Goal: Information Seeking & Learning: Check status

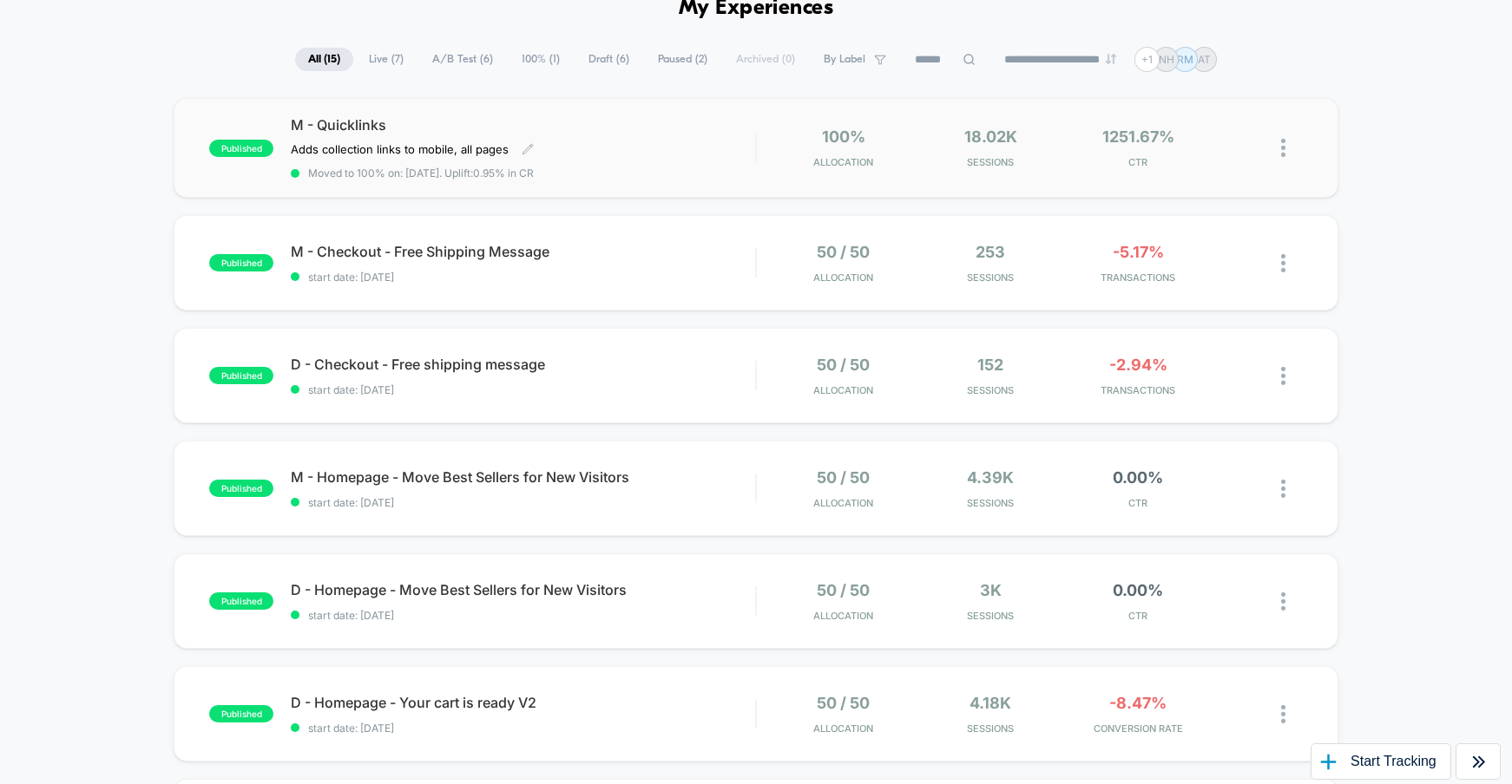
scroll to position [92, 0]
click at [655, 258] on div "M - Checkout - Free Shipping Message Click to edit experience details Click to …" at bounding box center [523, 262] width 464 height 41
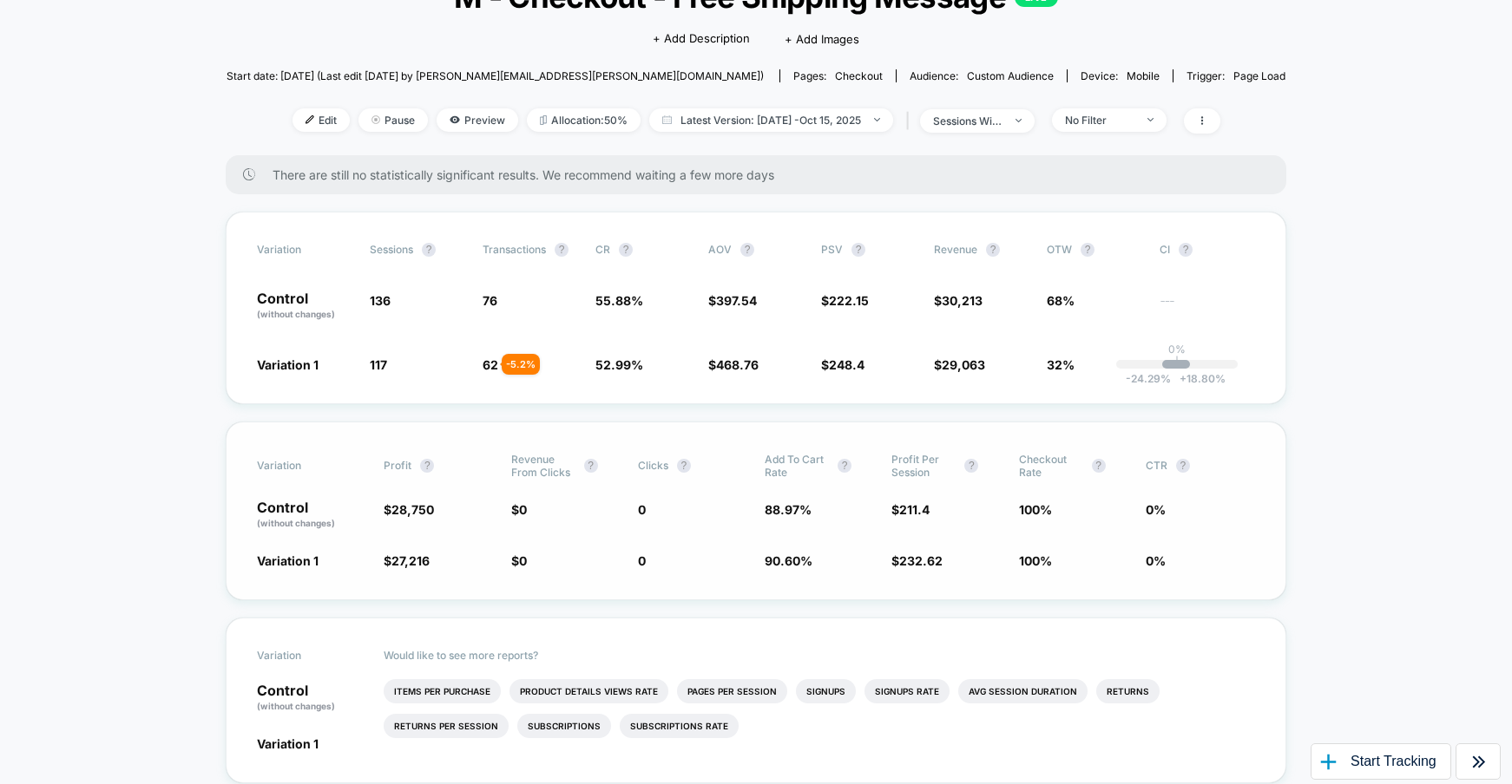
scroll to position [104, 0]
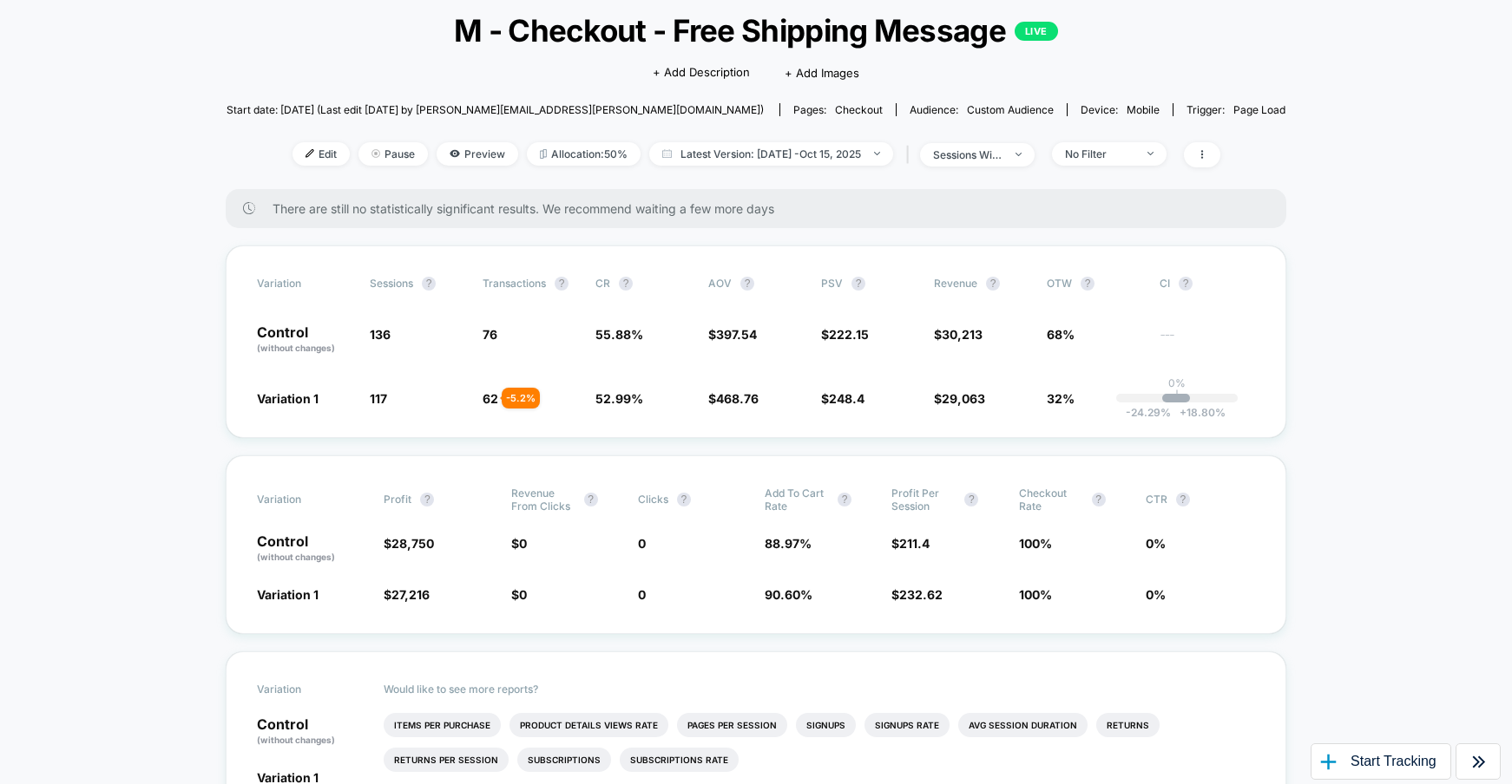
drag, startPoint x: 327, startPoint y: 209, endPoint x: 532, endPoint y: 206, distance: 205.0
click at [532, 206] on span "There are still no statistically significant results. We recommend waiting a fe…" at bounding box center [762, 208] width 979 height 15
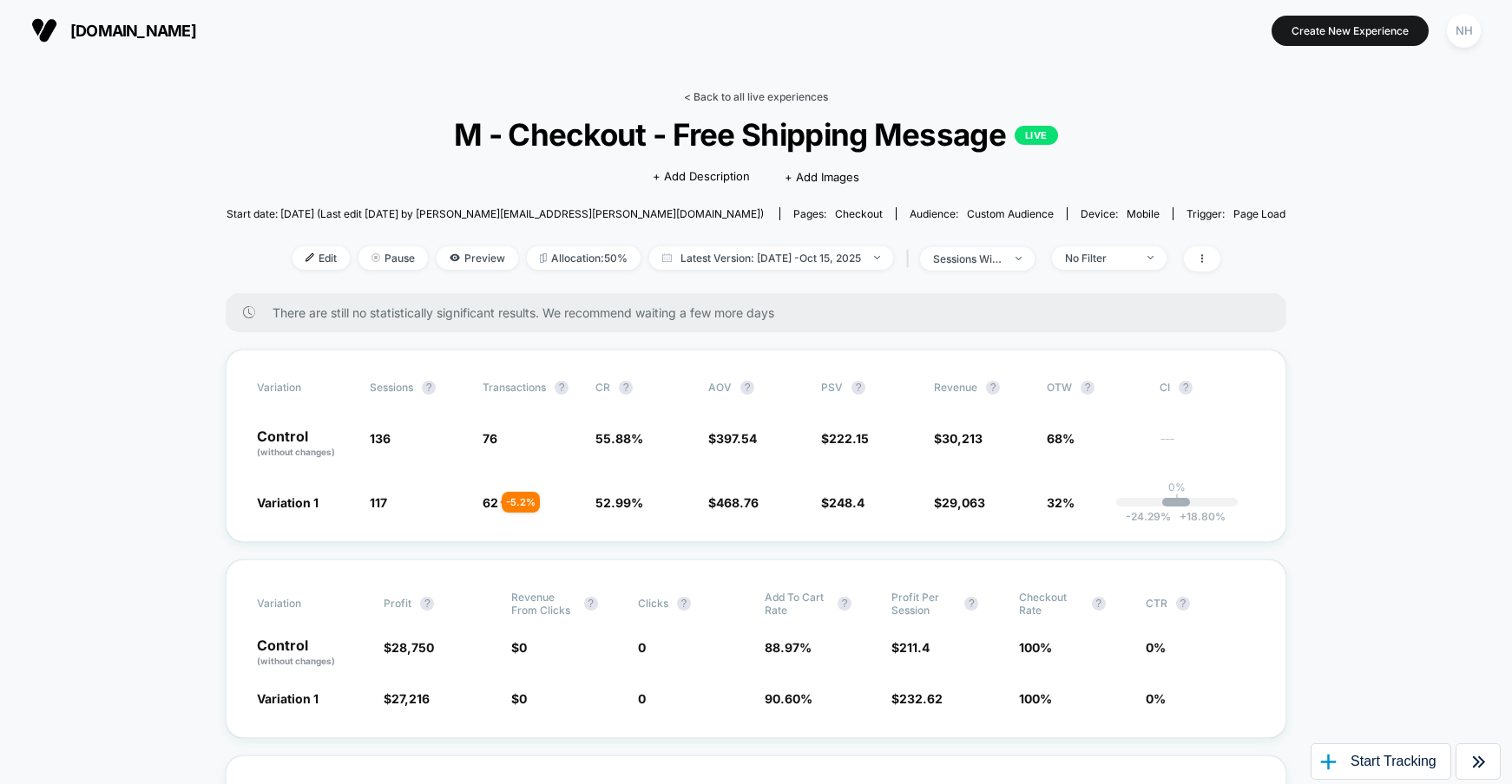
click at [772, 92] on link "< Back to all live experiences" at bounding box center [756, 97] width 144 height 13
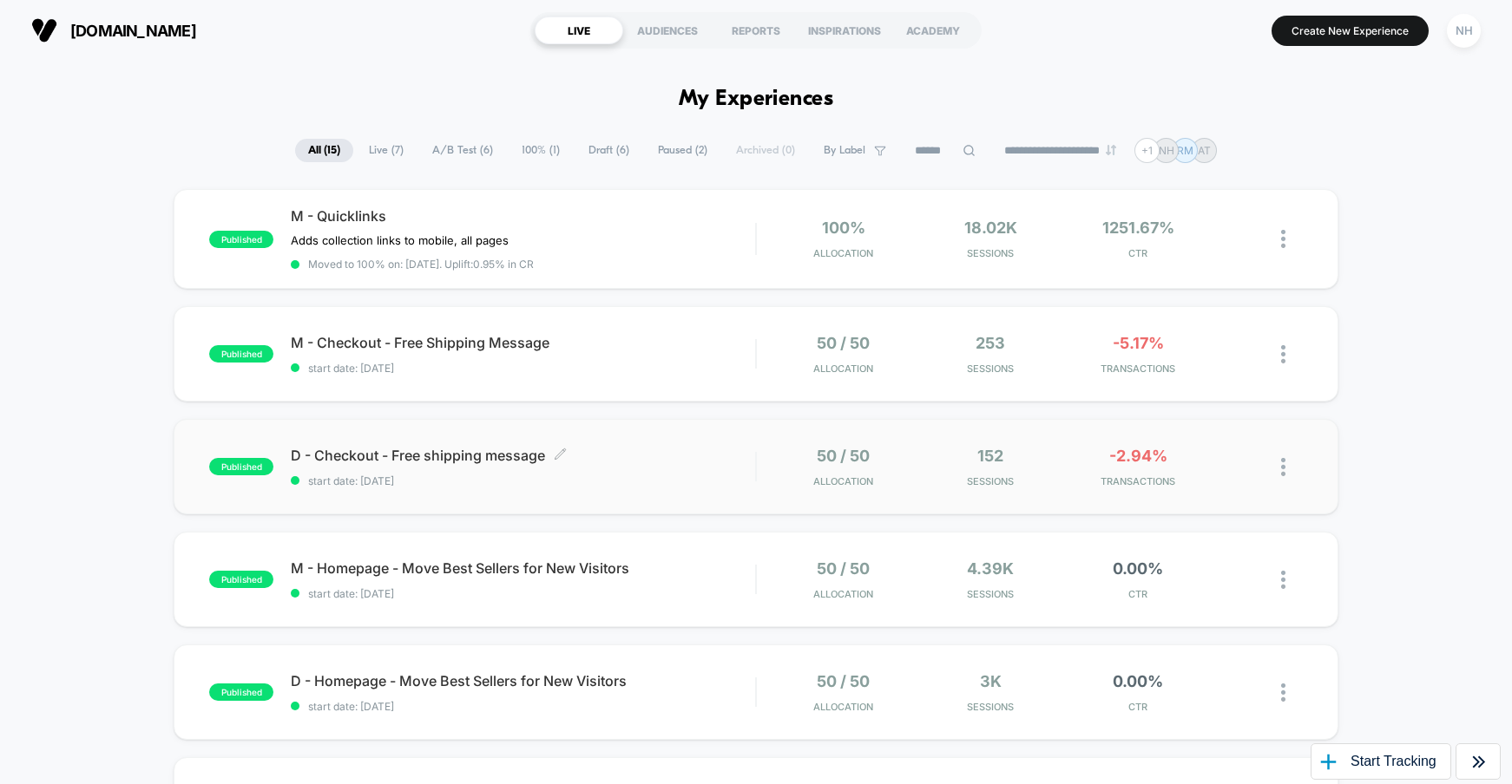
click at [424, 452] on span "D - Checkout - Free shipping message Click to edit experience details" at bounding box center [523, 455] width 464 height 18
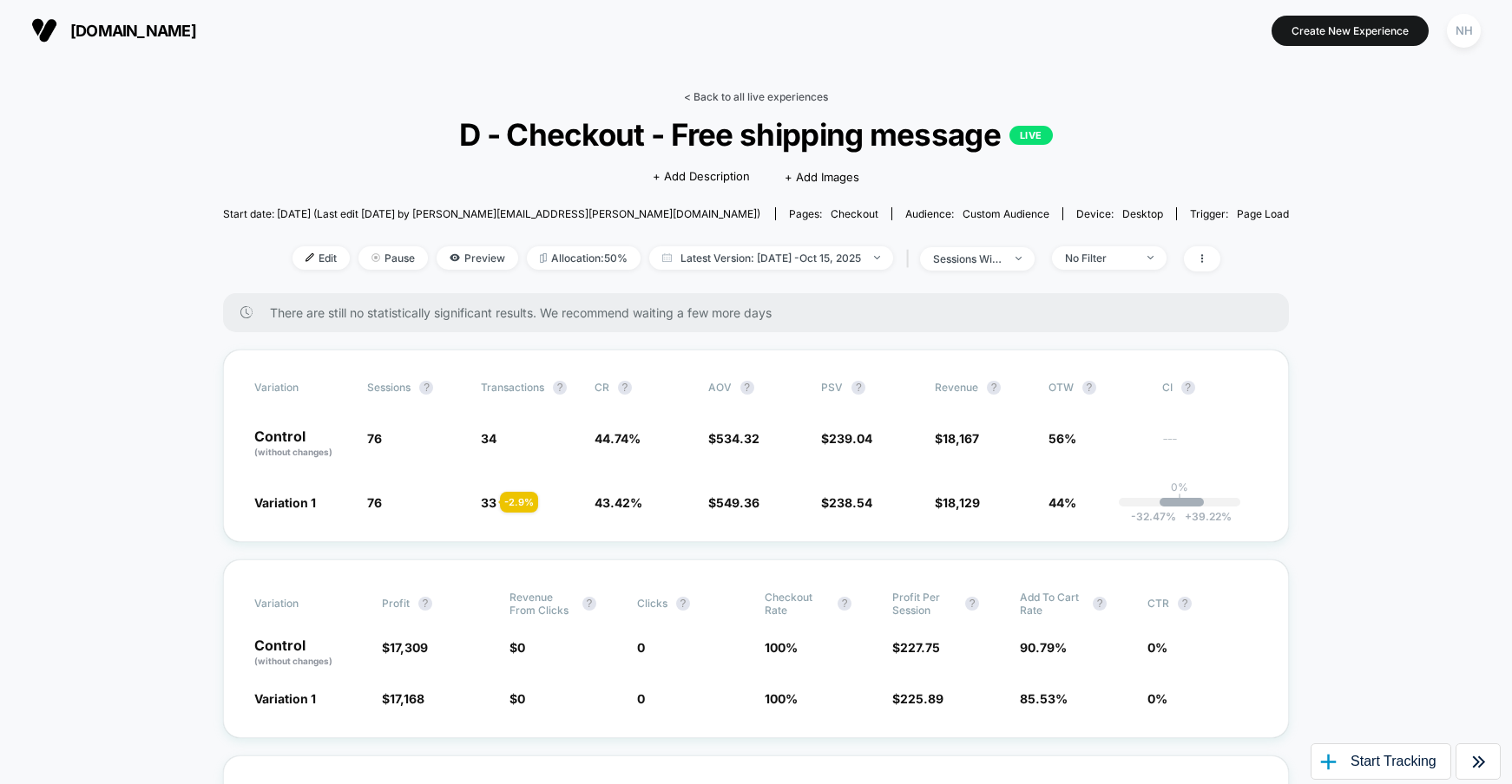
click at [736, 91] on link "< Back to all live experiences" at bounding box center [756, 97] width 144 height 13
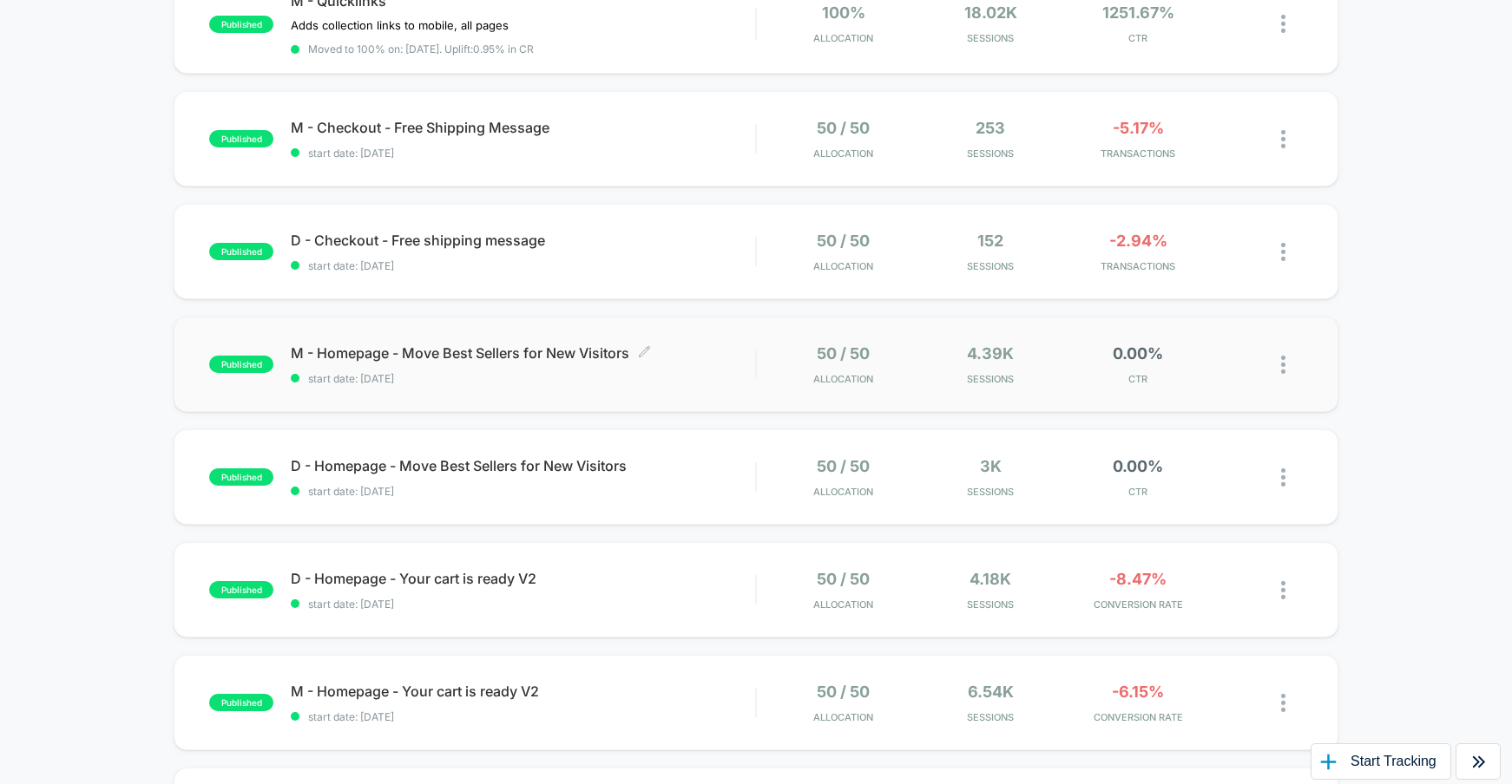
scroll to position [216, 0]
click at [494, 353] on span "M - Homepage - Move Best Sellers for New Visitors Click to edit experience deta…" at bounding box center [523, 352] width 464 height 18
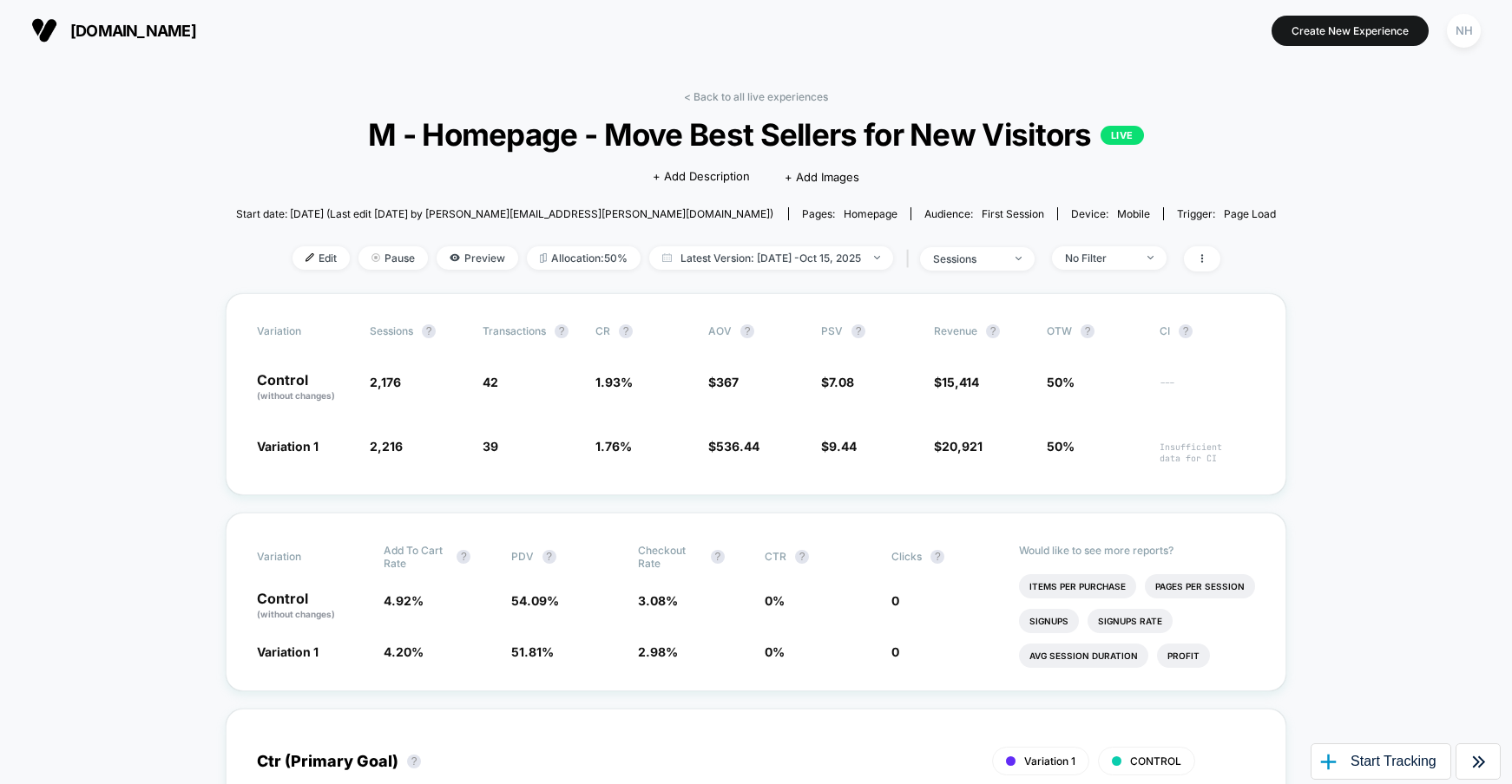
click at [734, 94] on link "< Back to all live experiences" at bounding box center [756, 97] width 144 height 13
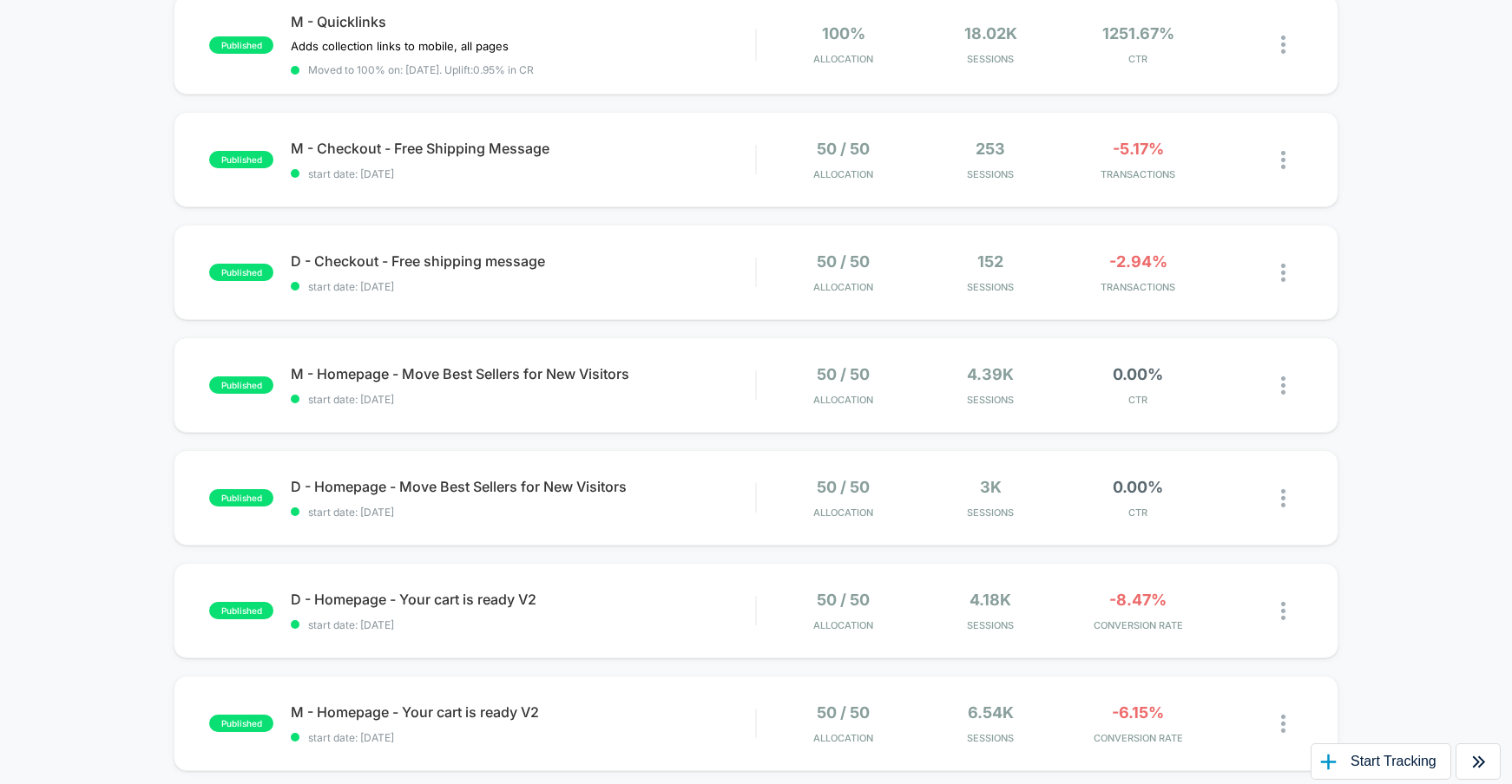
scroll to position [232, 0]
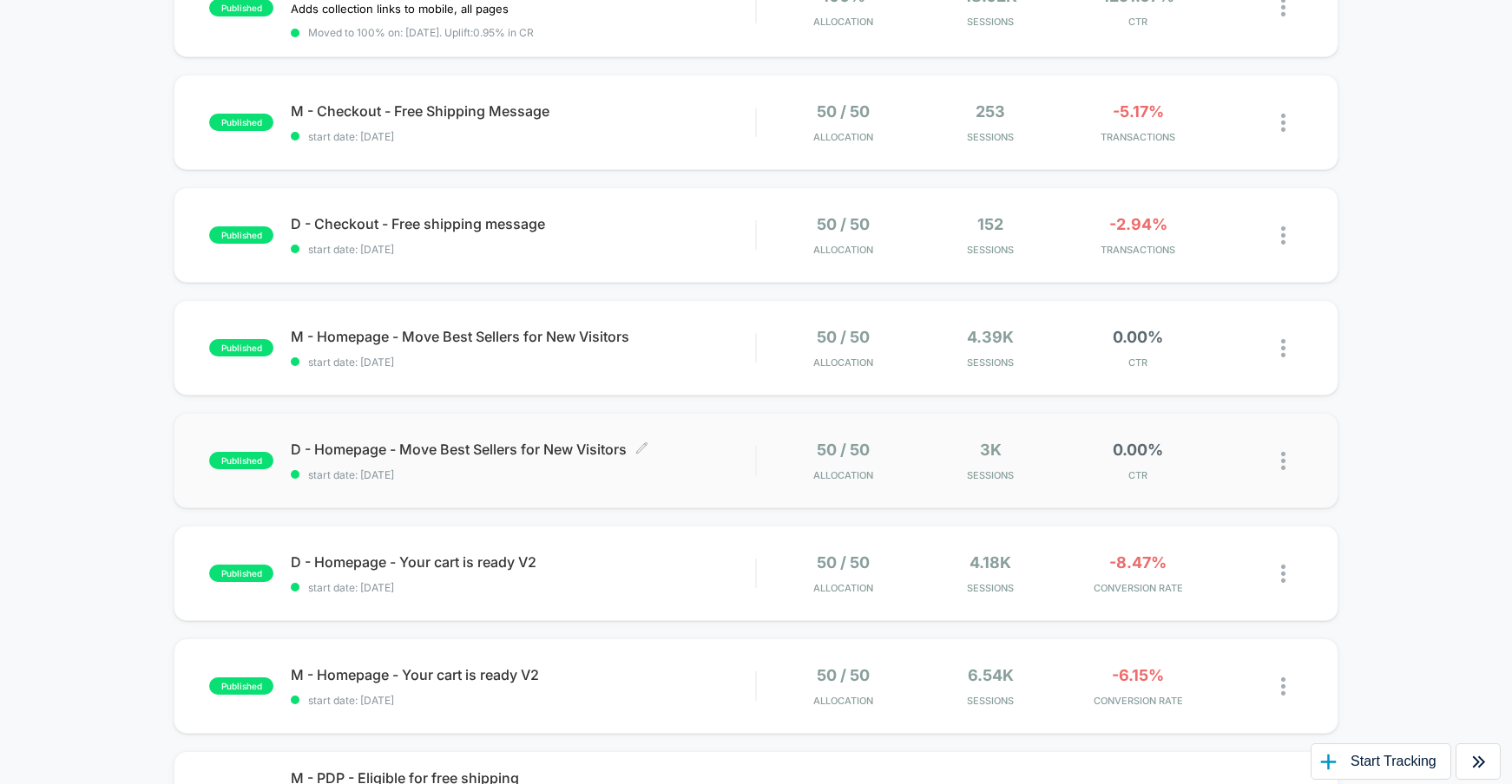
click at [460, 451] on span "D - Homepage - Move Best Sellers for New Visitors Click to edit experience deta…" at bounding box center [523, 450] width 464 height 18
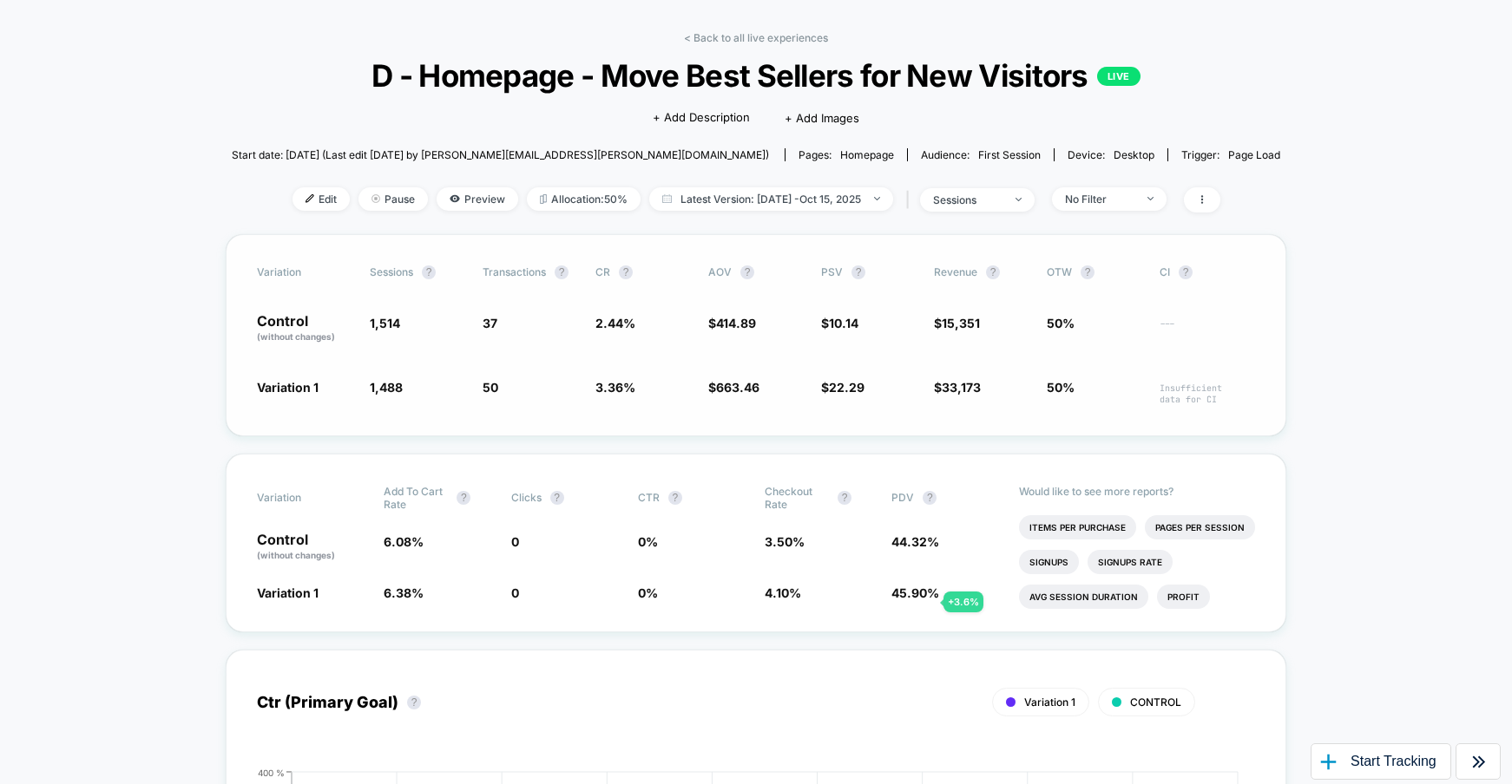
scroll to position [57, 0]
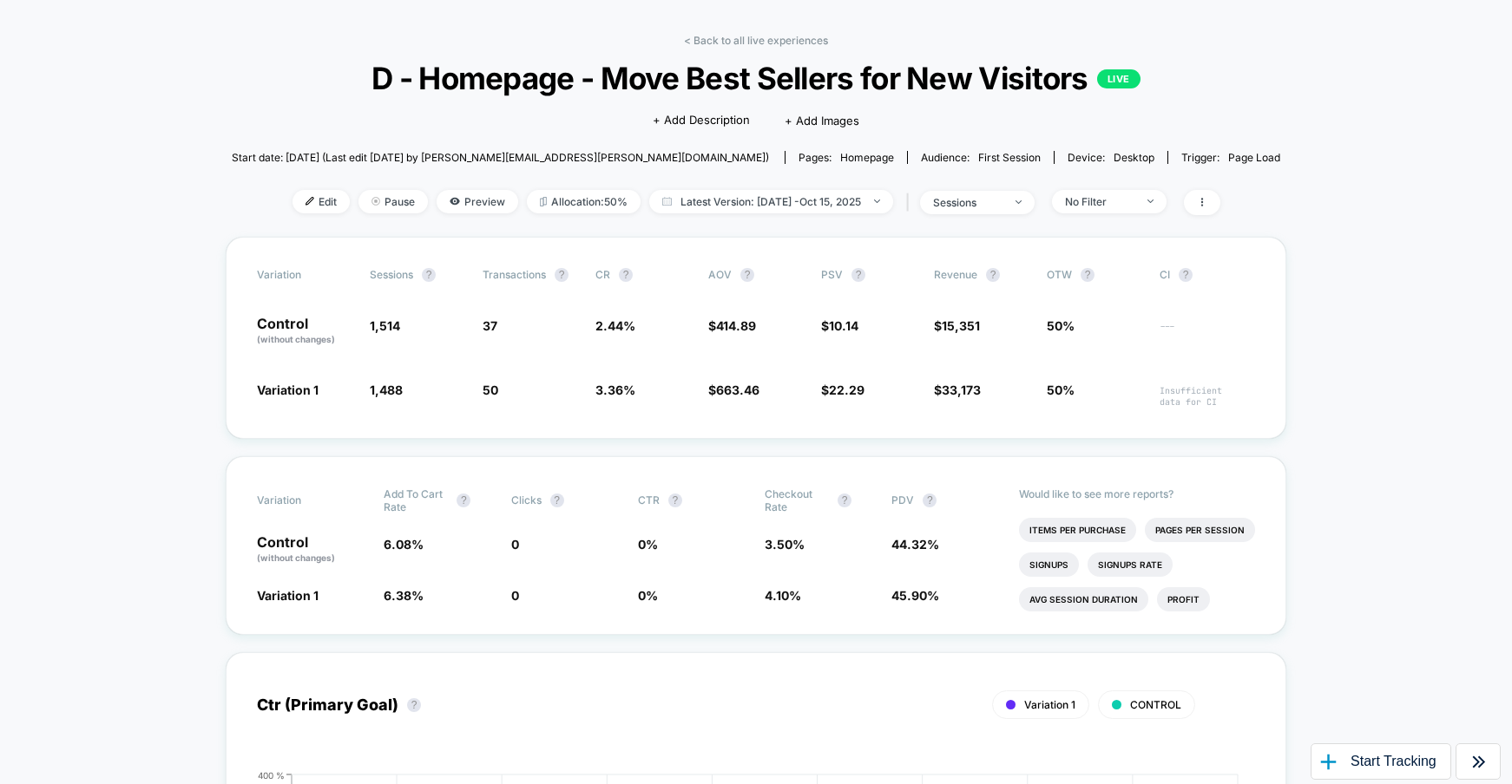
click at [761, 34] on link "< Back to all live experiences" at bounding box center [756, 40] width 144 height 13
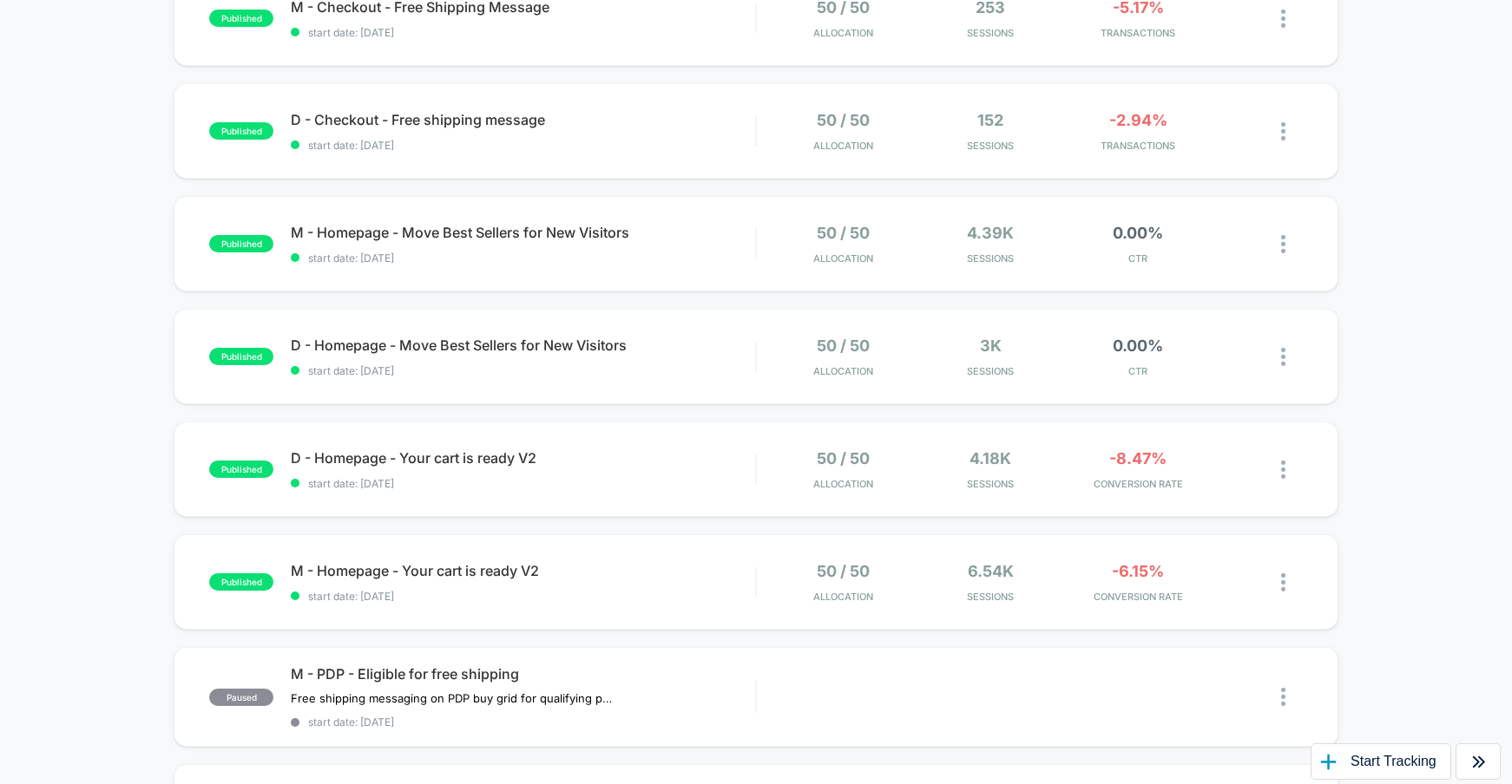
scroll to position [336, 0]
click at [477, 451] on span "D - Homepage - Your cart is ready V2 Click to edit experience details" at bounding box center [523, 457] width 464 height 18
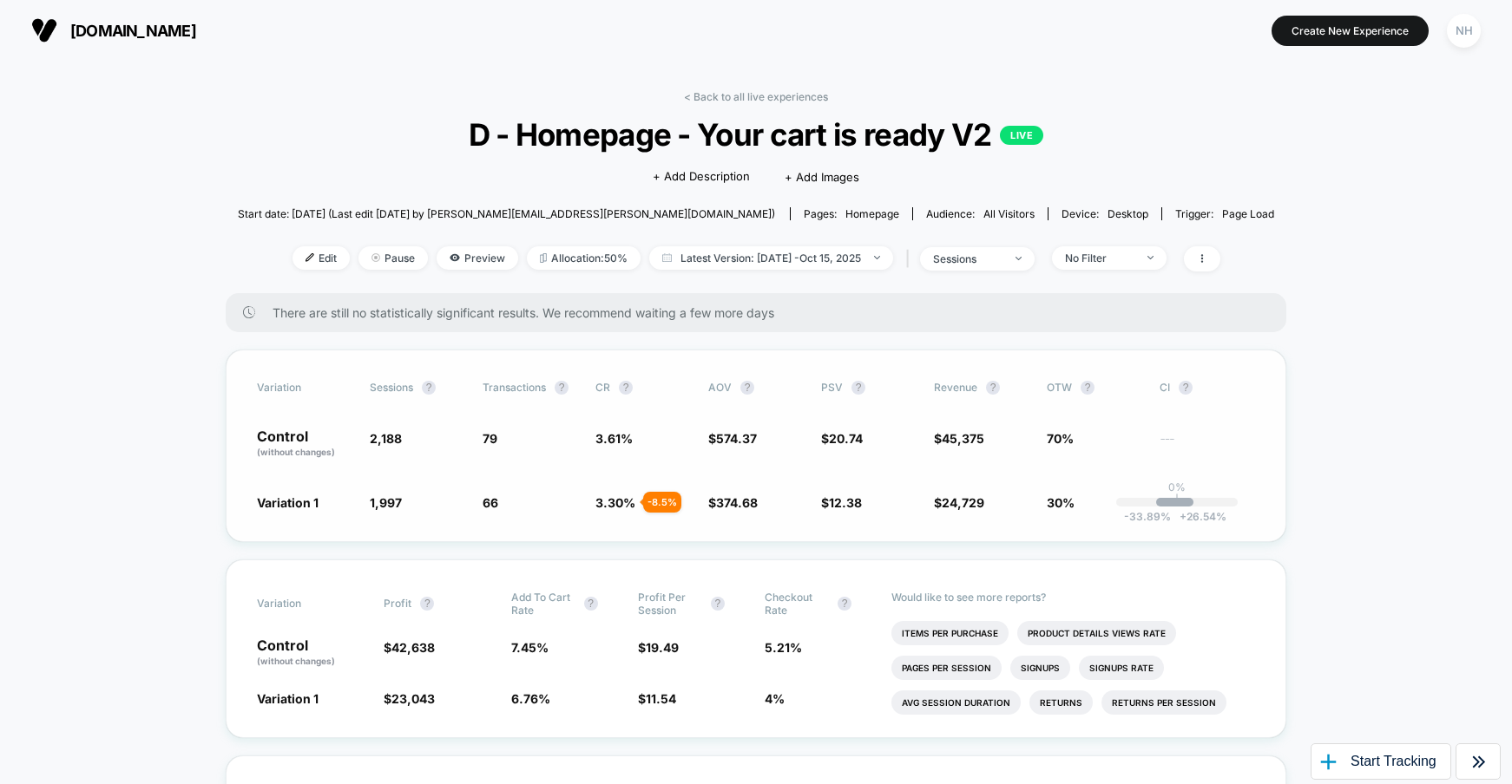
scroll to position [67, 0]
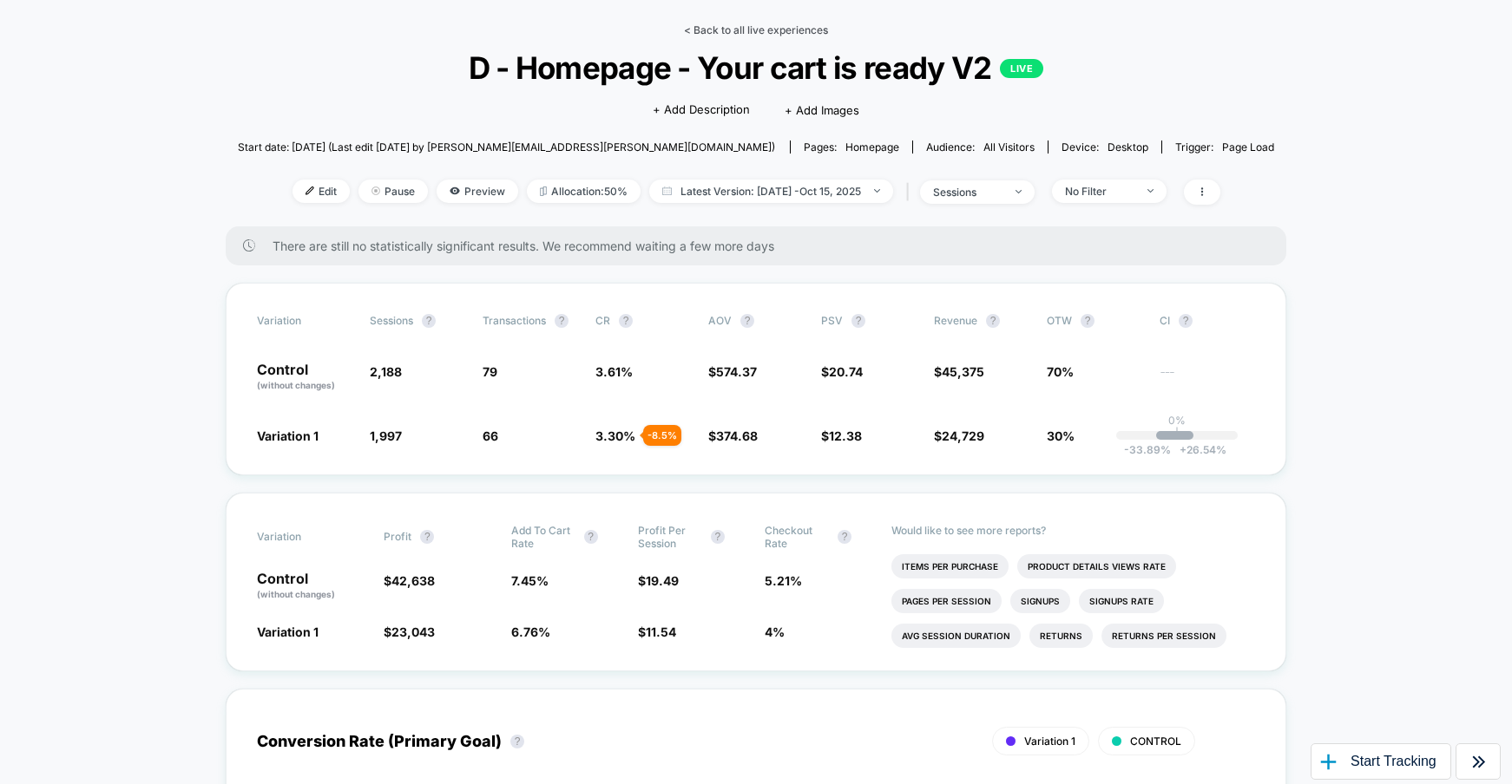
click at [725, 32] on link "< Back to all live experiences" at bounding box center [756, 29] width 144 height 13
